Goal: Task Accomplishment & Management: Manage account settings

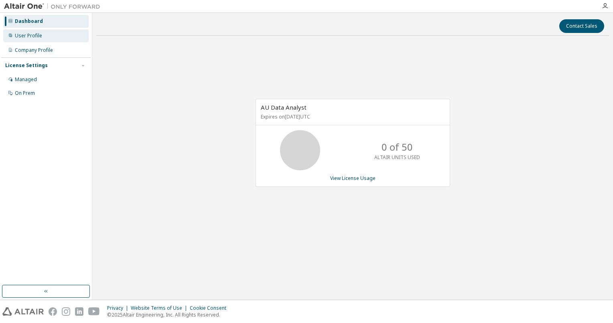
click at [39, 36] on div "User Profile" at bounding box center [28, 36] width 27 height 6
